Goal: Find specific page/section: Find specific page/section

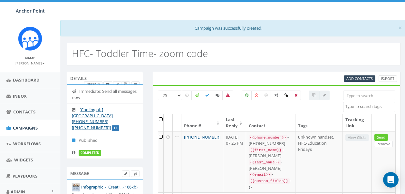
select select
click at [29, 127] on span "Campaigns" at bounding box center [25, 128] width 25 height 6
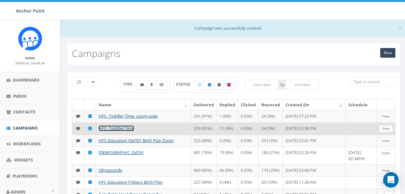
click at [115, 131] on link "HFC- Toddler Time" at bounding box center [116, 128] width 35 height 6
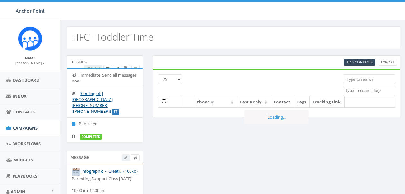
select select
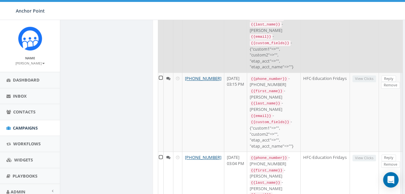
scroll to position [640, 0]
